Goal: Check status: Check status

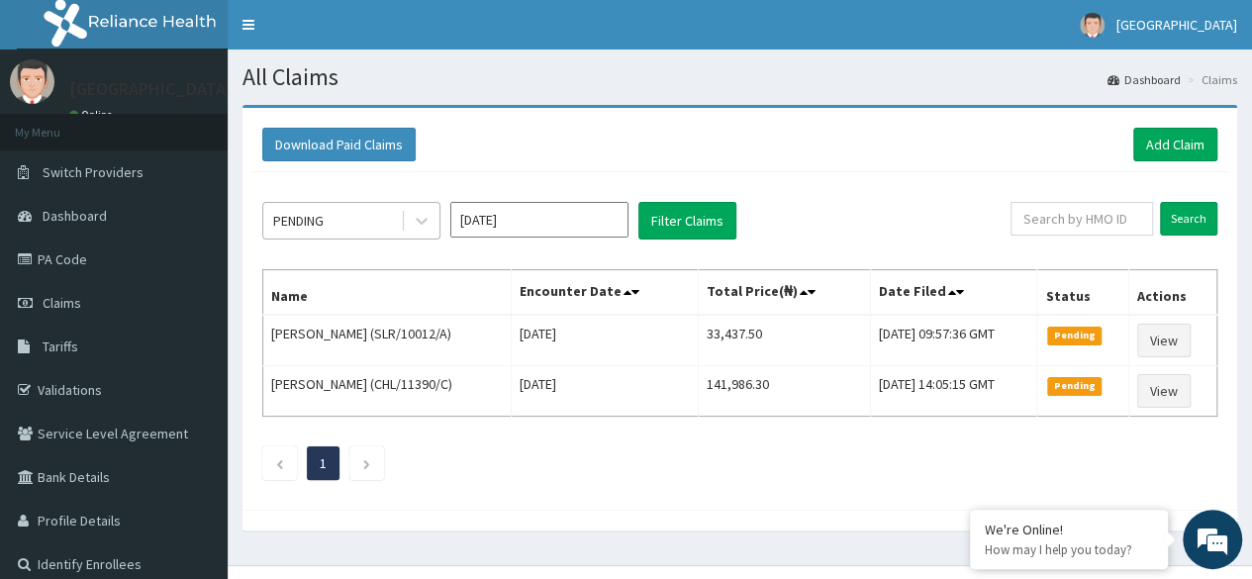
click at [371, 219] on div "PENDING" at bounding box center [332, 221] width 138 height 32
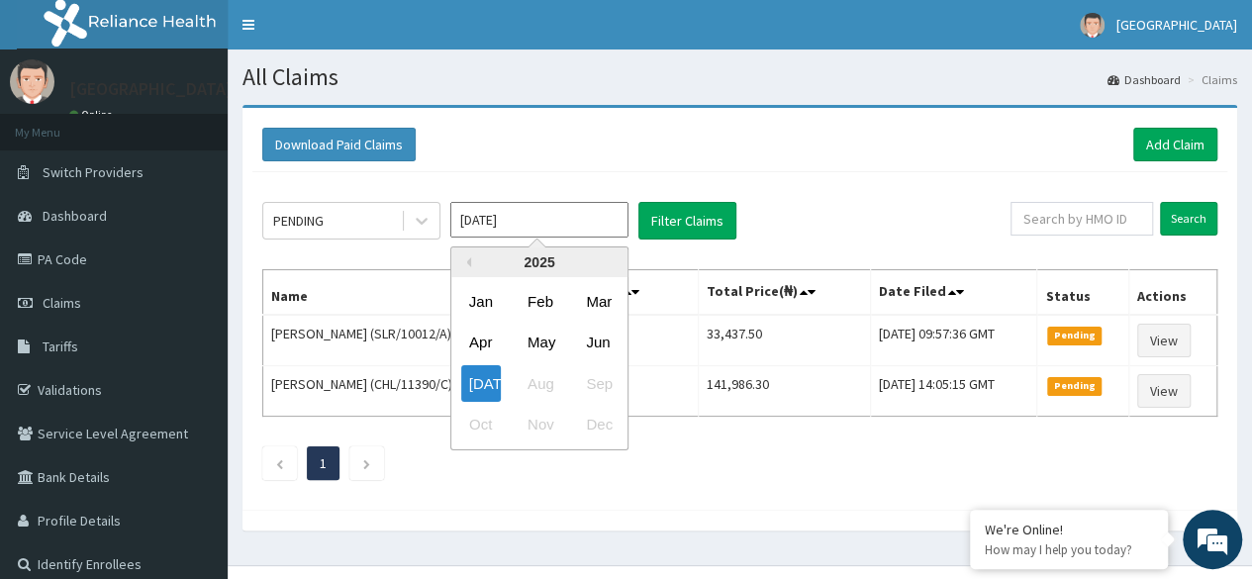
click at [534, 230] on input "[DATE]" at bounding box center [539, 220] width 178 height 36
click at [423, 213] on icon at bounding box center [422, 221] width 20 height 20
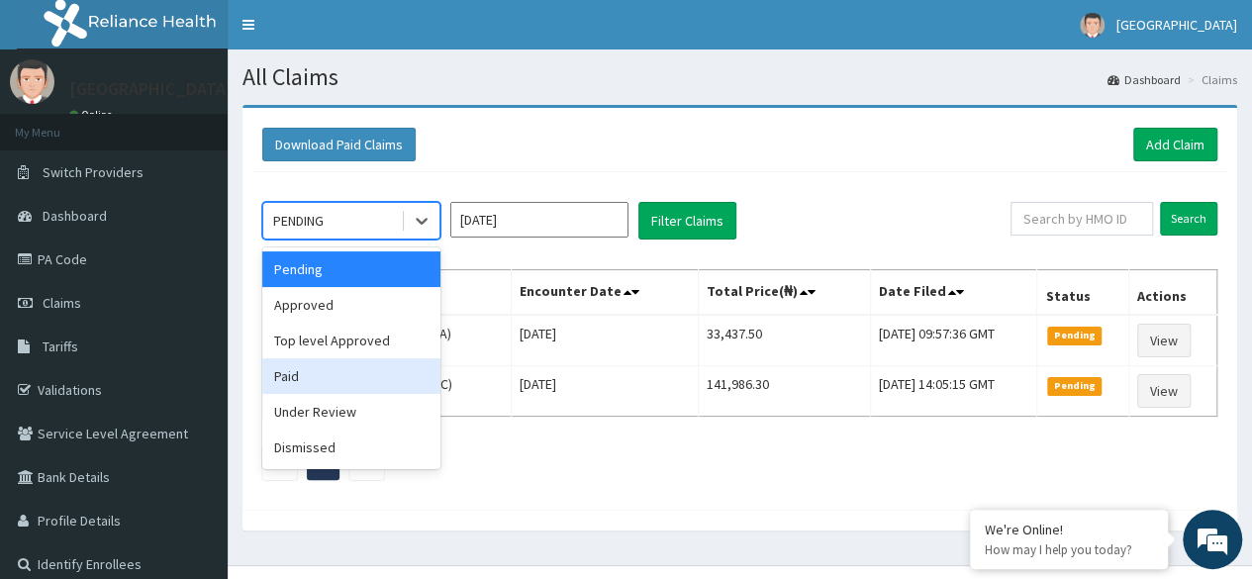
click at [325, 377] on div "Paid" at bounding box center [351, 376] width 178 height 36
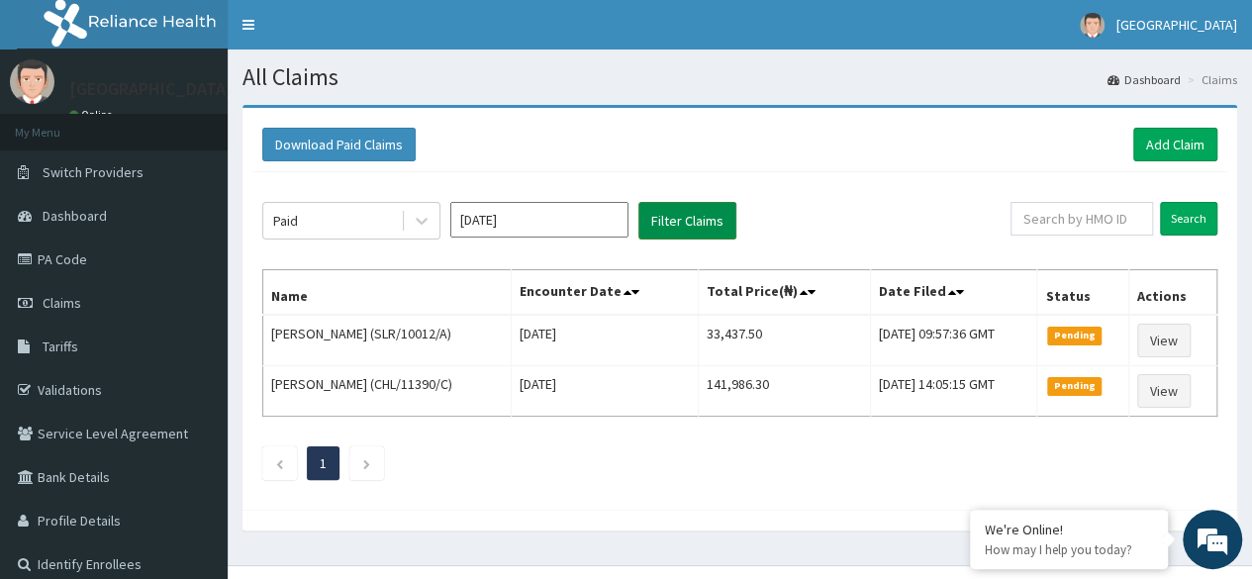
click at [655, 222] on button "Filter Claims" at bounding box center [687, 221] width 98 height 38
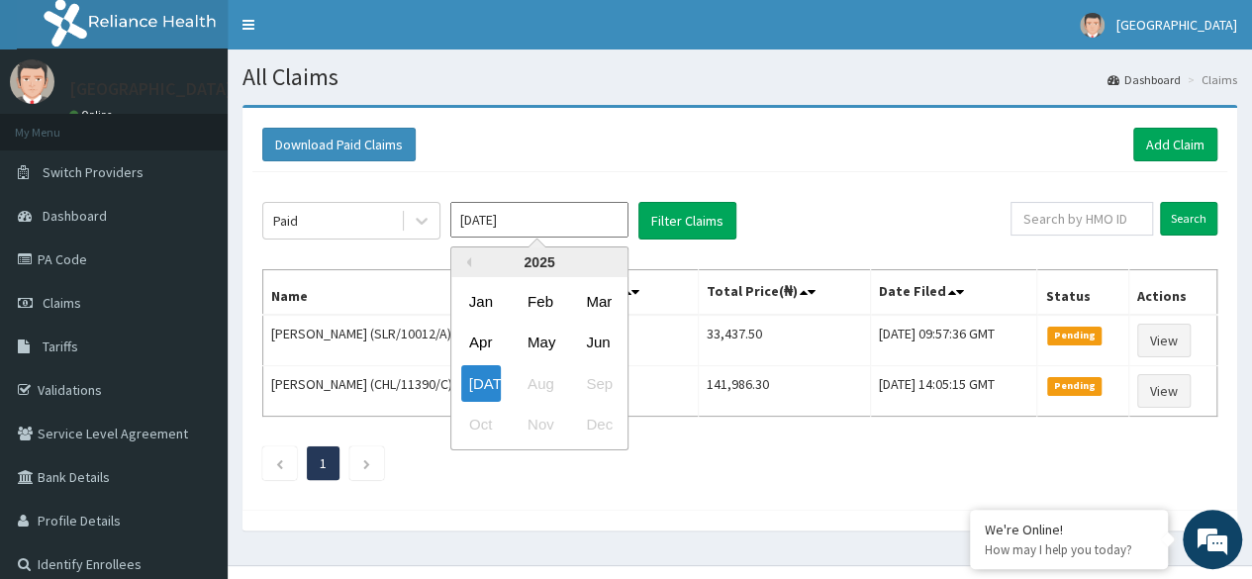
click at [582, 231] on input "[DATE]" at bounding box center [539, 220] width 178 height 36
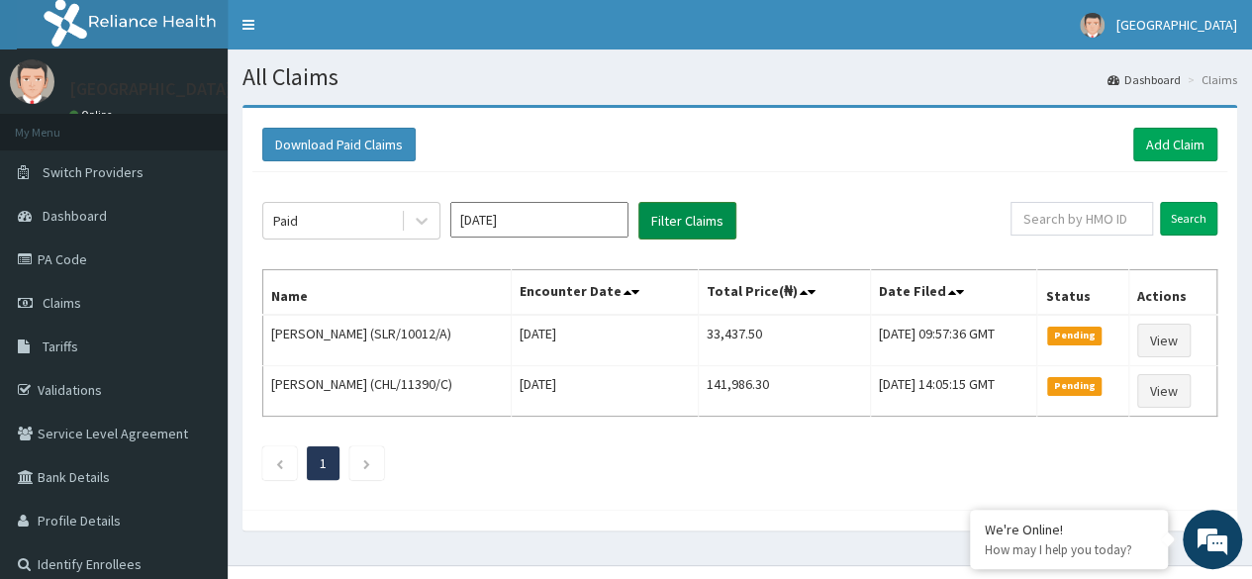
click at [689, 221] on button "Filter Claims" at bounding box center [687, 221] width 98 height 38
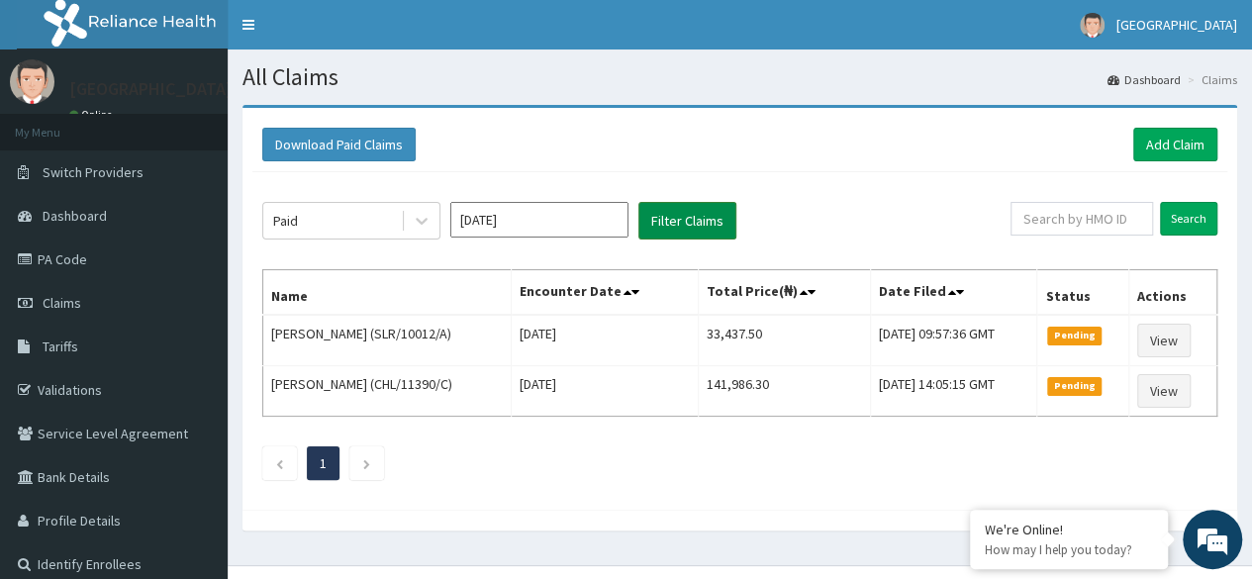
click at [689, 221] on button "Filter Claims" at bounding box center [687, 221] width 98 height 38
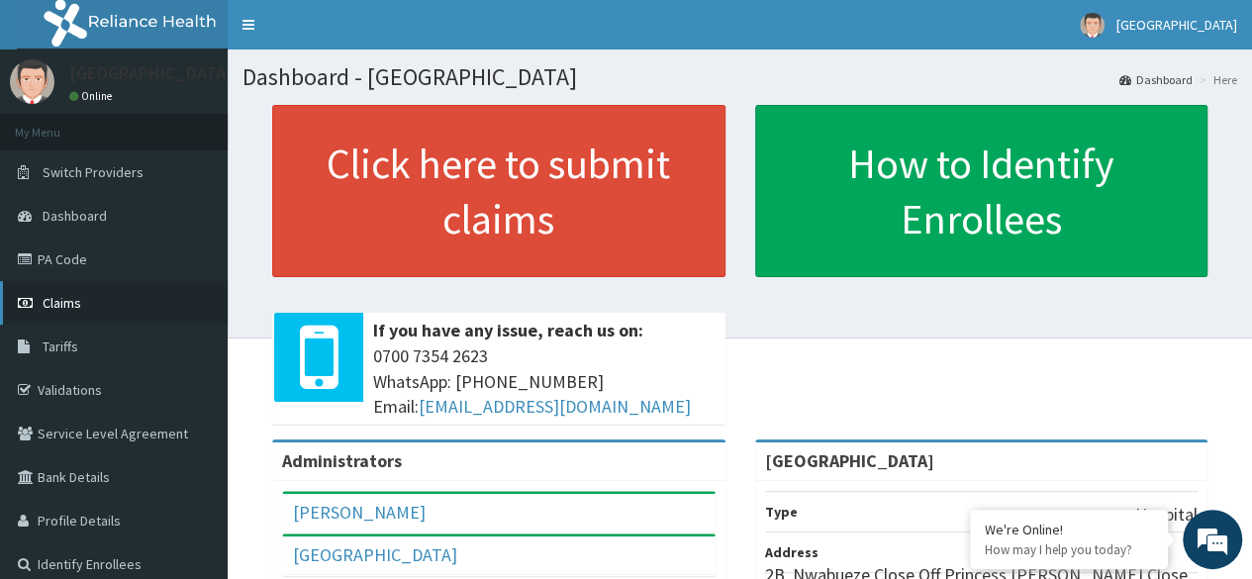
click at [95, 308] on link "Claims" at bounding box center [114, 303] width 228 height 44
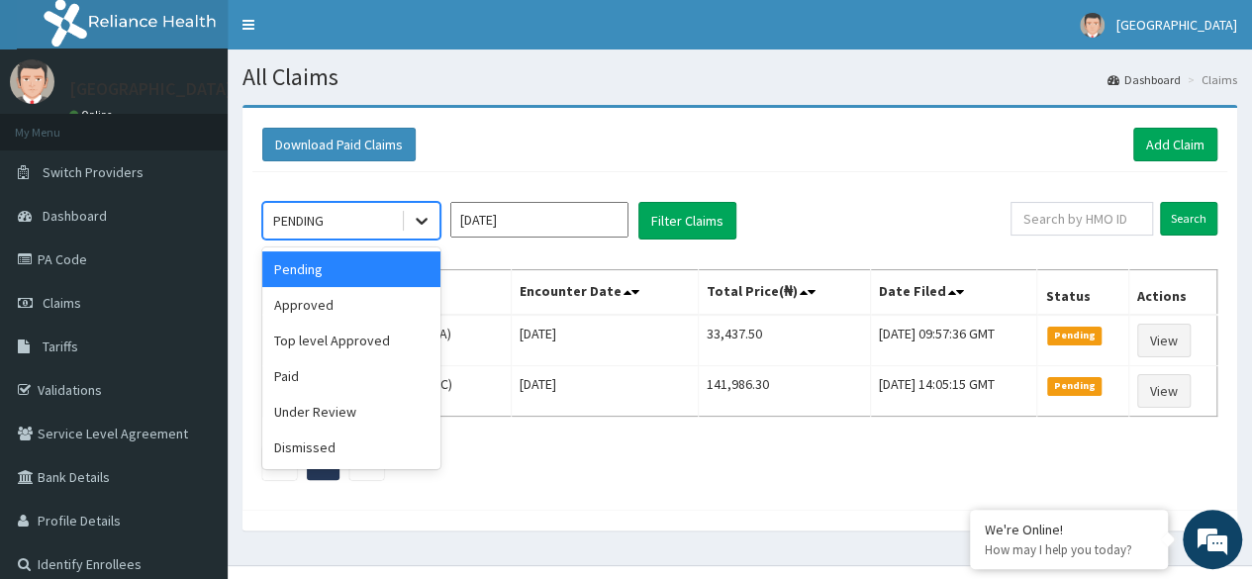
click at [417, 215] on icon at bounding box center [422, 221] width 20 height 20
click at [336, 369] on div "Paid" at bounding box center [351, 376] width 178 height 36
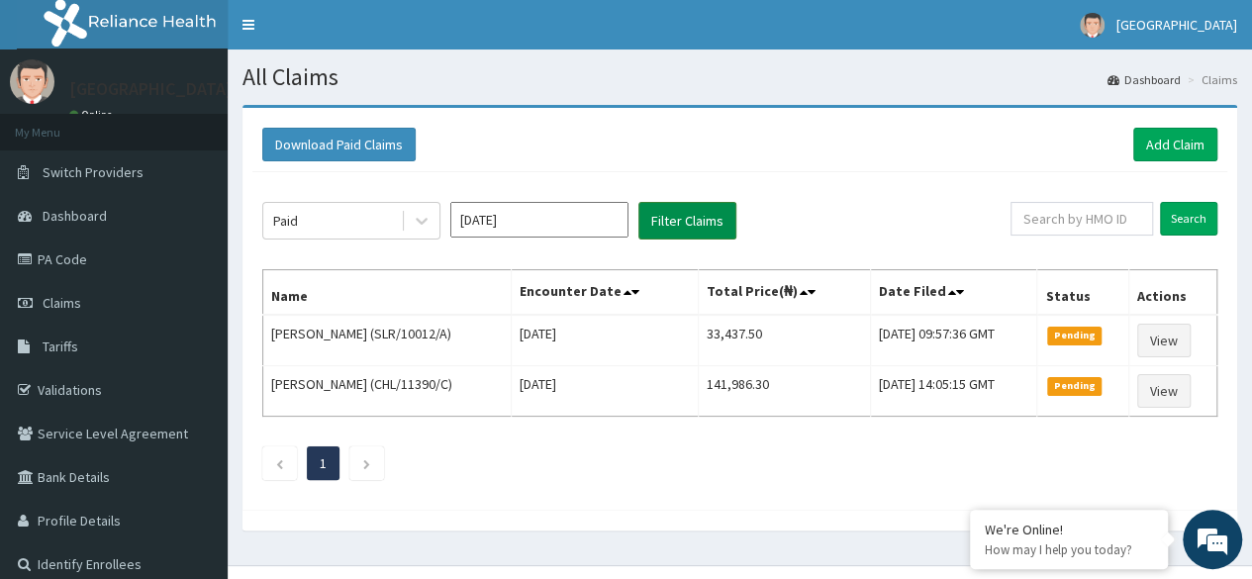
click at [681, 229] on button "Filter Claims" at bounding box center [687, 221] width 98 height 38
